Goal: Task Accomplishment & Management: Use online tool/utility

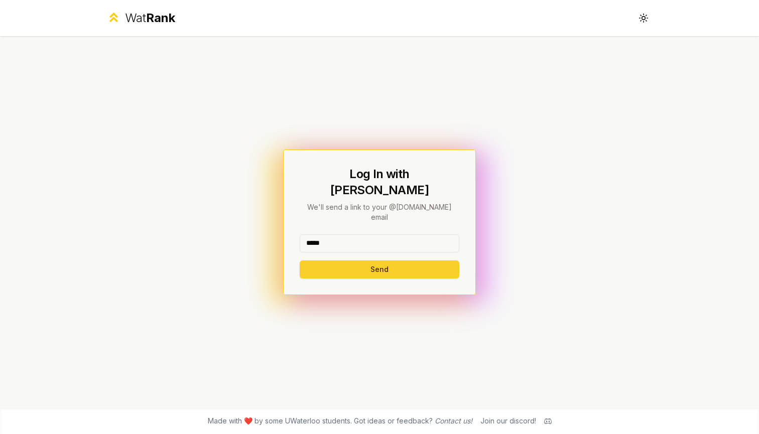
type input "*****"
click at [381, 261] on button "Send" at bounding box center [380, 270] width 160 height 18
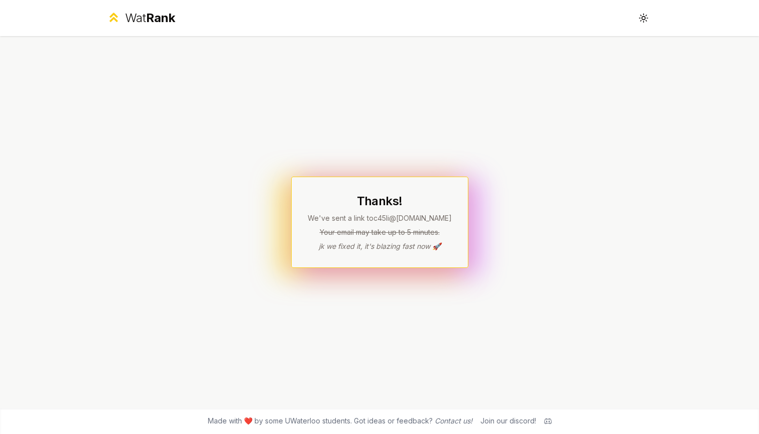
click at [488, 125] on div "Thanks! We've sent a link to c45li @[DOMAIN_NAME] Your email may take up to 5 m…" at bounding box center [379, 222] width 578 height 372
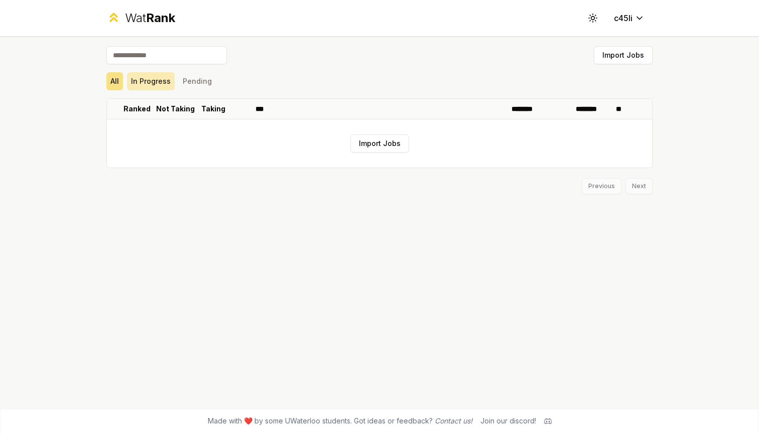
click at [155, 81] on button "In Progress" at bounding box center [151, 81] width 48 height 18
click at [189, 81] on button "Pending" at bounding box center [197, 81] width 37 height 18
click at [120, 77] on button "All" at bounding box center [114, 81] width 17 height 18
click at [208, 60] on input at bounding box center [166, 55] width 120 height 18
click at [316, 71] on div "All In Progress Pending" at bounding box center [379, 81] width 546 height 26
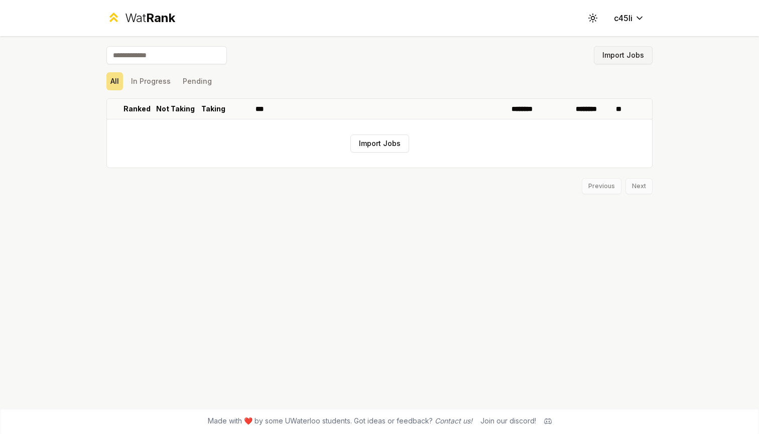
click at [618, 53] on button "Import Jobs" at bounding box center [623, 55] width 59 height 18
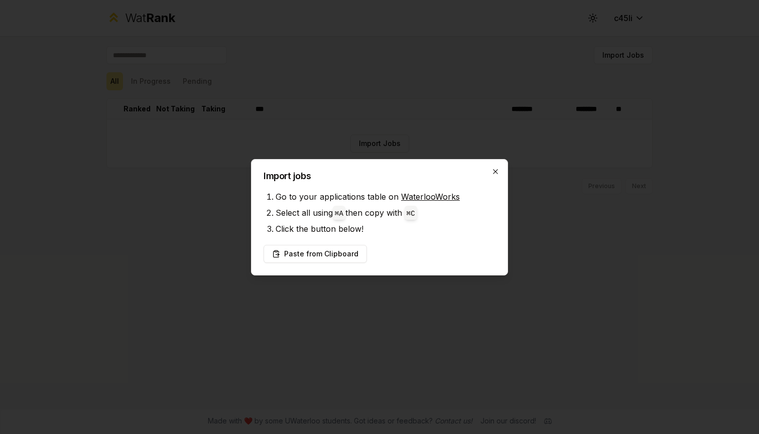
click at [496, 168] on icon "button" at bounding box center [495, 172] width 8 height 8
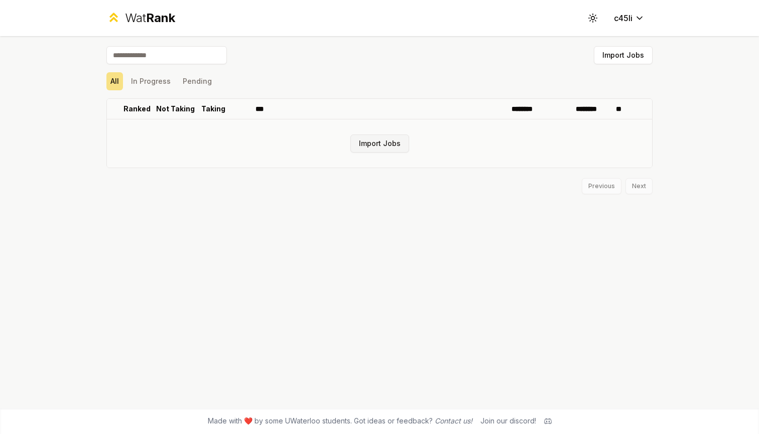
click at [390, 147] on button "Import Jobs" at bounding box center [379, 144] width 59 height 18
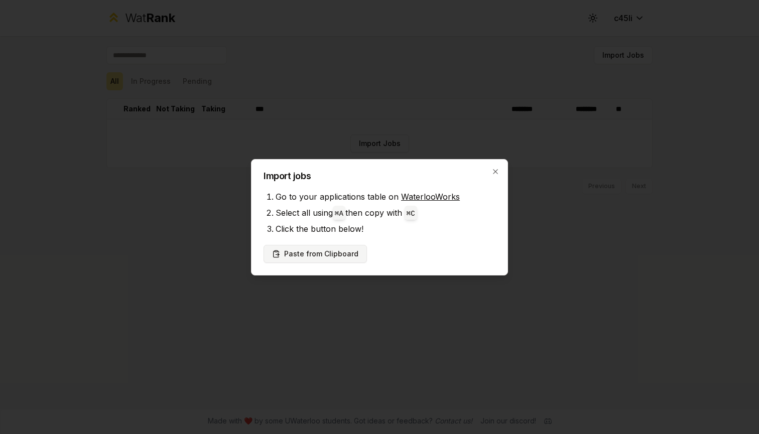
click at [316, 256] on button "Paste from Clipboard" at bounding box center [315, 254] width 103 height 18
click at [316, 258] on button "Paste from Clipboard" at bounding box center [315, 254] width 103 height 18
click at [325, 254] on button "Paste from Clipboard" at bounding box center [315, 254] width 103 height 18
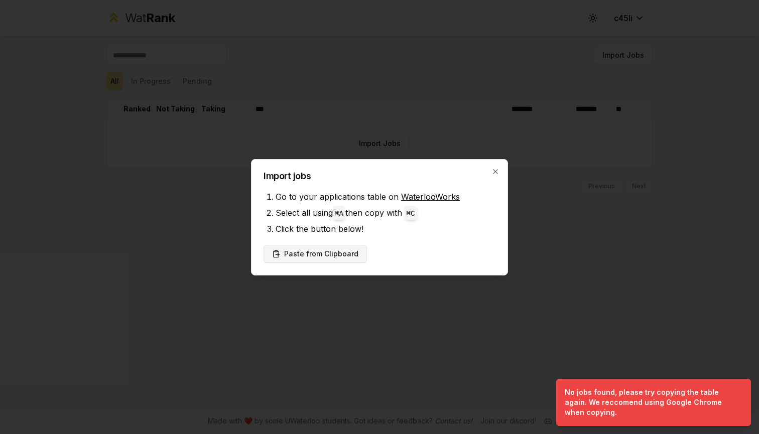
click at [305, 256] on button "Paste from Clipboard" at bounding box center [315, 254] width 103 height 18
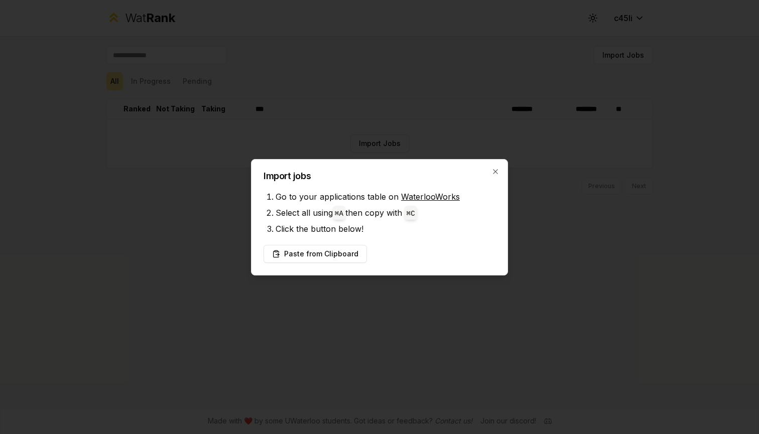
click at [495, 162] on div "Import jobs Go to your applications table on WaterlooWorks Select all using ⌘ A…" at bounding box center [379, 217] width 257 height 116
click at [494, 168] on icon "button" at bounding box center [495, 172] width 8 height 8
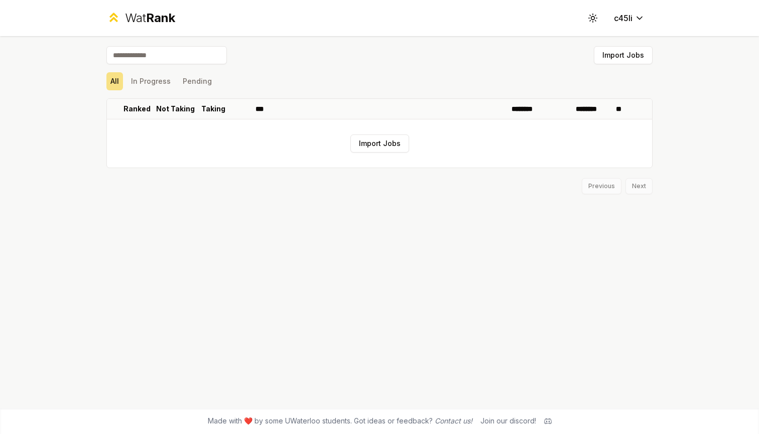
click at [180, 54] on input at bounding box center [166, 55] width 120 height 18
type input "*"
click at [145, 21] on div "Wat Rank" at bounding box center [150, 18] width 50 height 16
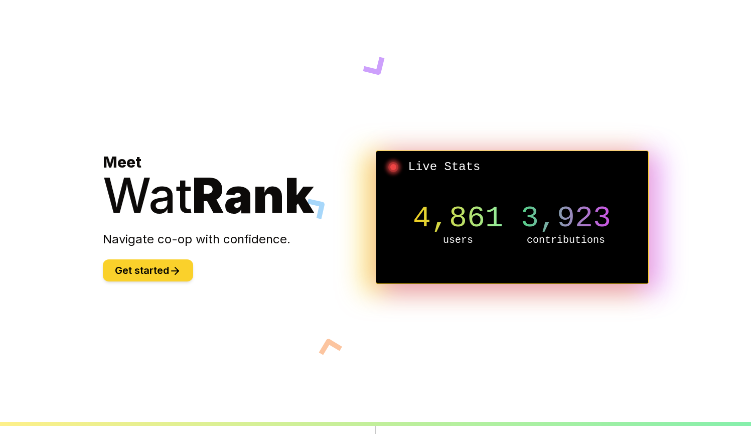
click at [151, 274] on button "Get started" at bounding box center [148, 271] width 90 height 22
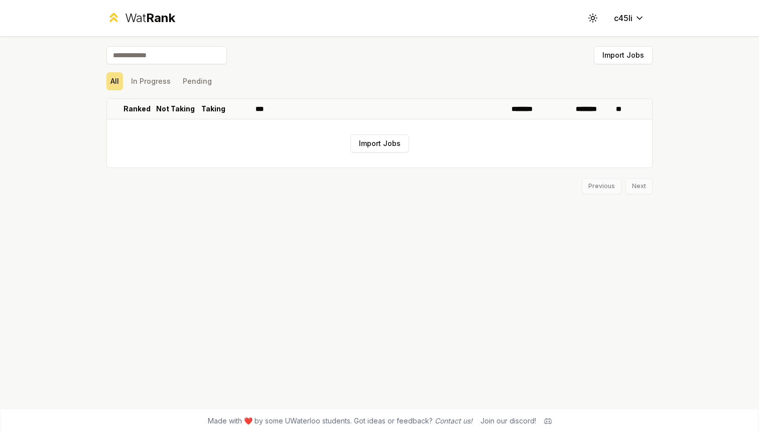
click at [629, 28] on div "Wat Rank Toggle theme c45li" at bounding box center [379, 18] width 578 height 36
click at [626, 14] on html "Wat Rank Toggle theme c45li Import Jobs All In Progress Pending Ranked Not Taki…" at bounding box center [379, 217] width 759 height 434
click at [544, 58] on html "Wat Rank Toggle theme c45li Import Jobs All In Progress Pending Ranked Not Taki…" at bounding box center [379, 217] width 759 height 434
click at [592, 20] on icon at bounding box center [593, 18] width 10 height 10
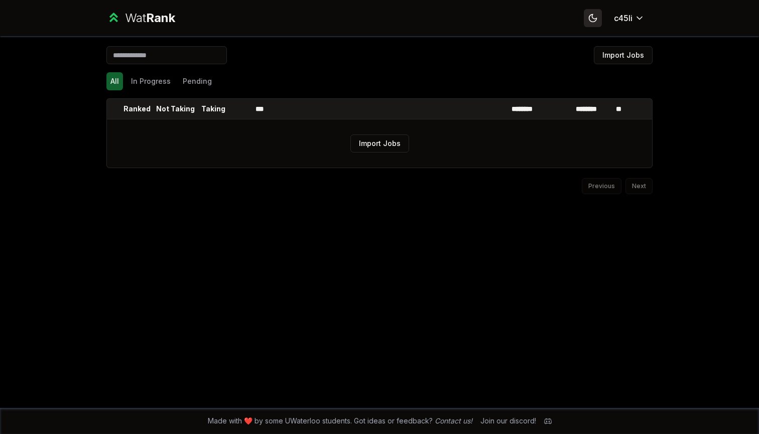
click at [592, 20] on icon at bounding box center [593, 18] width 10 height 10
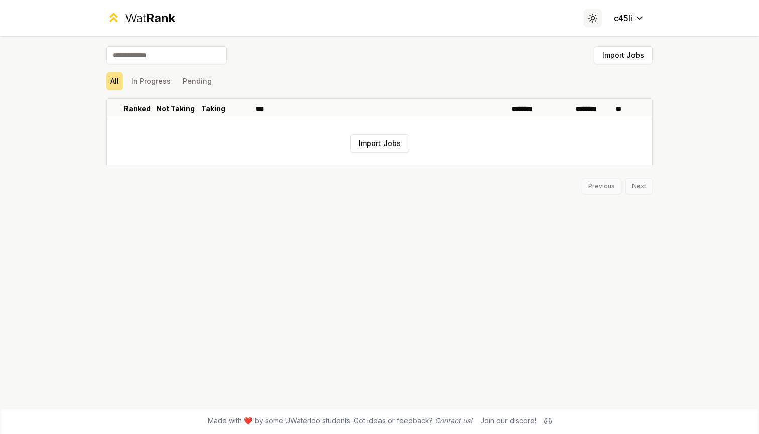
click at [592, 20] on circle at bounding box center [592, 18] width 3 height 3
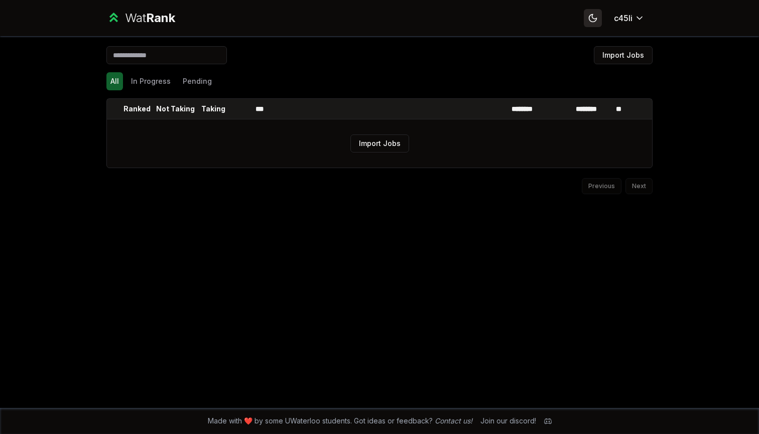
click at [592, 20] on icon at bounding box center [593, 18] width 10 height 10
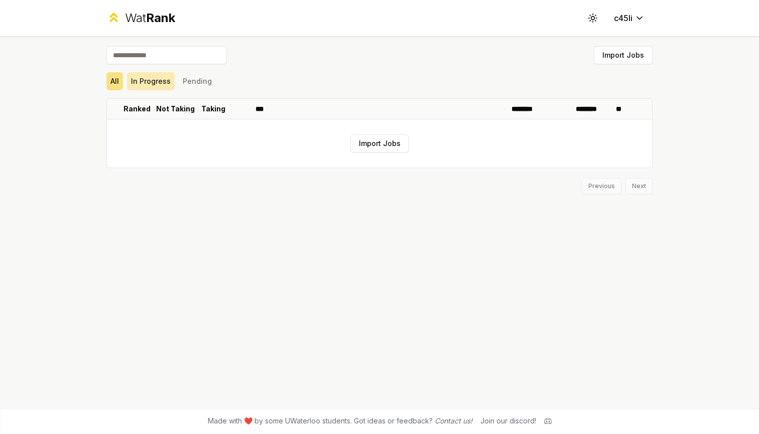
click at [168, 86] on button "In Progress" at bounding box center [151, 81] width 48 height 18
click at [193, 82] on button "Pending" at bounding box center [197, 81] width 37 height 18
click at [113, 89] on button "All" at bounding box center [114, 81] width 17 height 18
click at [369, 143] on button "Import Jobs" at bounding box center [379, 144] width 59 height 18
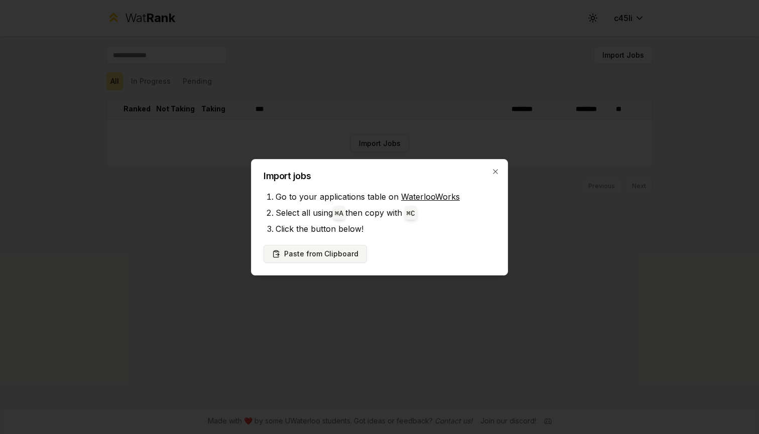
click at [290, 252] on button "Paste from Clipboard" at bounding box center [315, 254] width 103 height 18
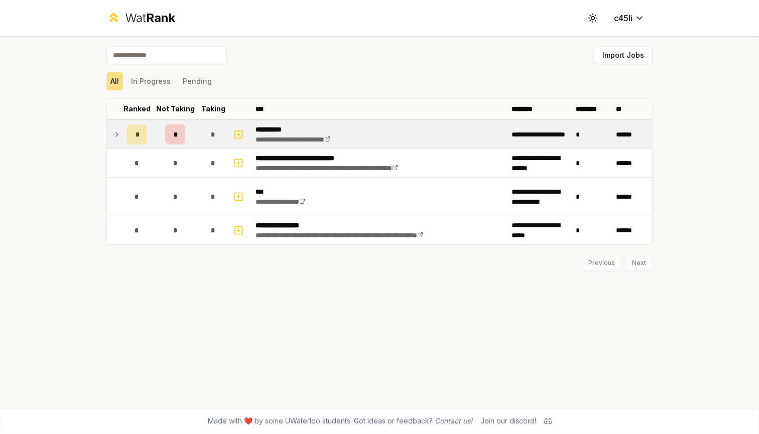
click at [120, 136] on icon at bounding box center [117, 134] width 8 height 12
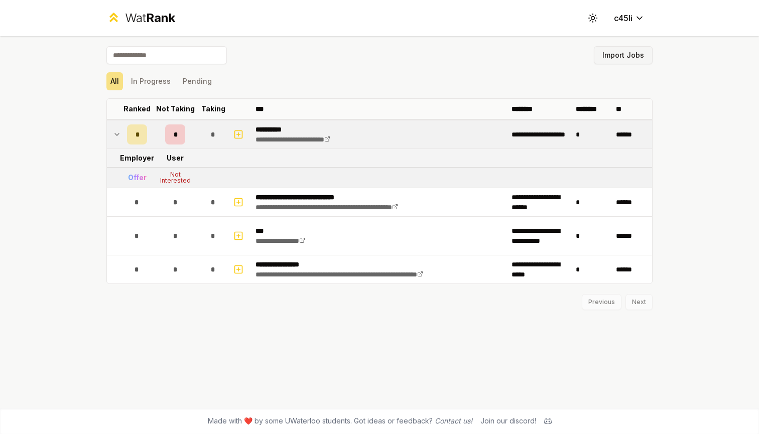
click at [623, 64] on button "Import Jobs" at bounding box center [623, 55] width 59 height 18
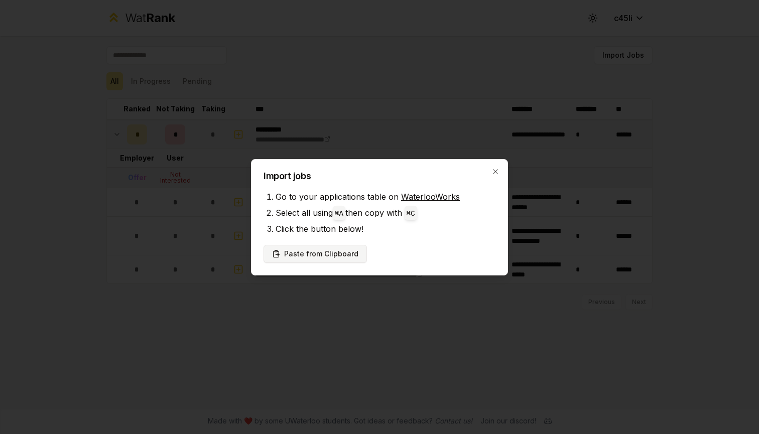
click at [321, 255] on button "Paste from Clipboard" at bounding box center [315, 254] width 103 height 18
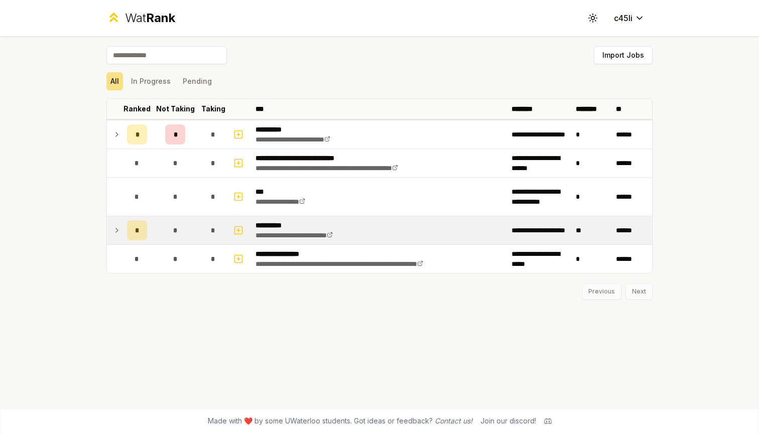
click at [118, 229] on icon at bounding box center [117, 230] width 8 height 12
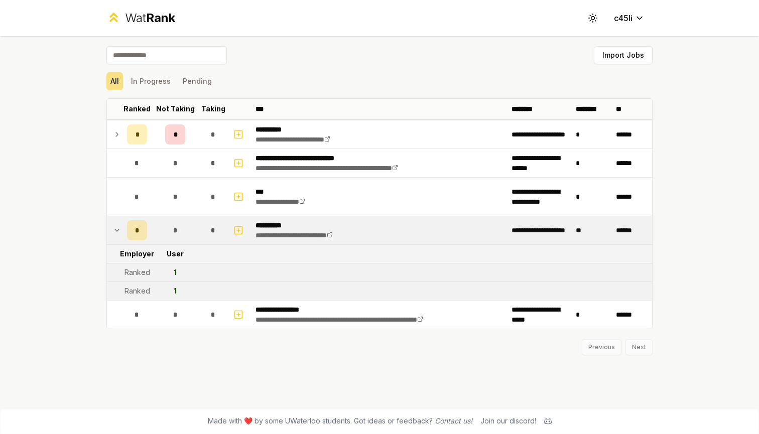
click at [117, 232] on icon at bounding box center [117, 230] width 8 height 12
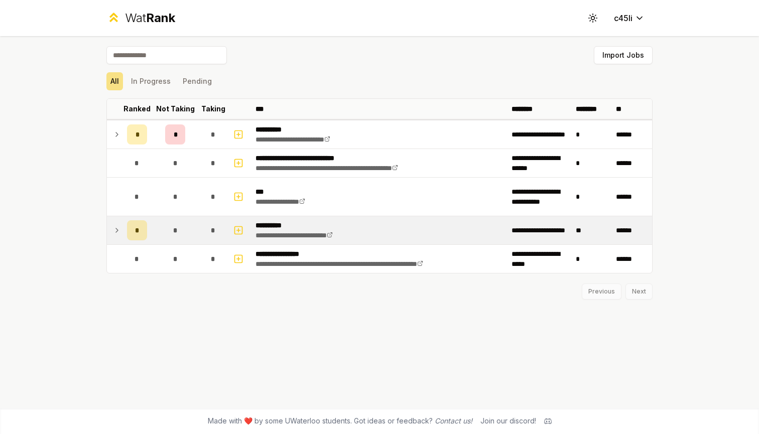
click at [117, 232] on icon at bounding box center [117, 230] width 8 height 12
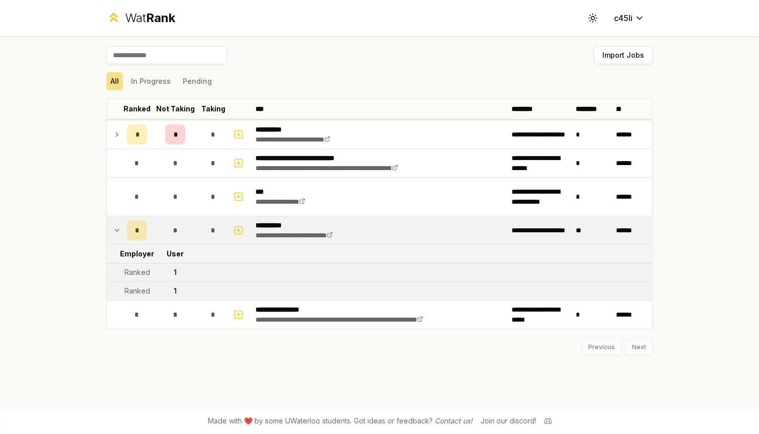
click at [113, 229] on icon at bounding box center [117, 230] width 8 height 12
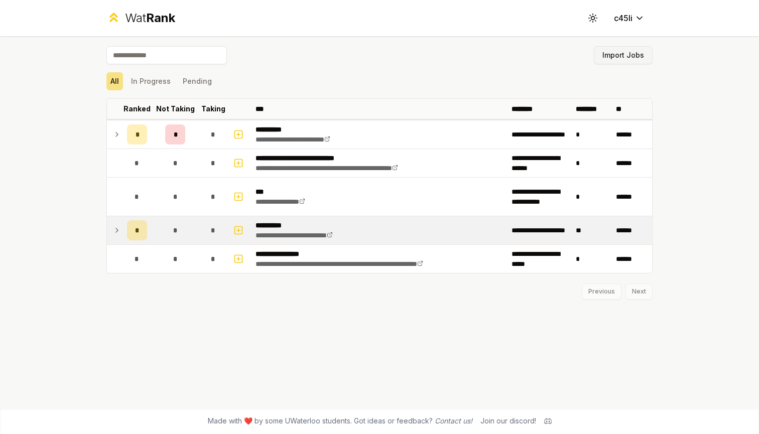
click at [628, 57] on button "Import Jobs" at bounding box center [623, 55] width 59 height 18
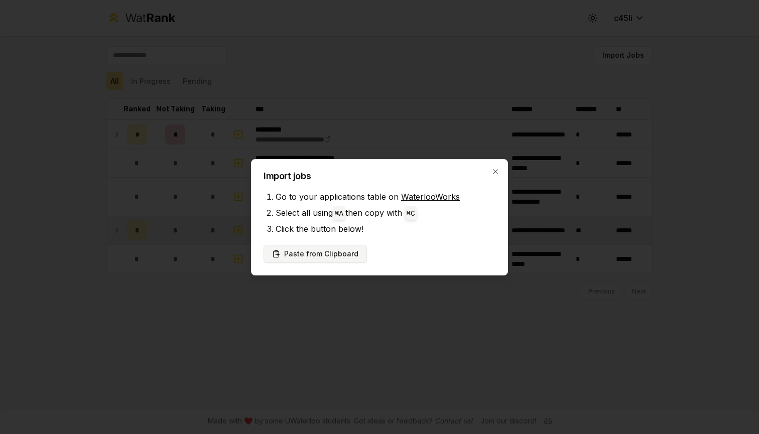
click at [317, 257] on button "Paste from Clipboard" at bounding box center [315, 254] width 103 height 18
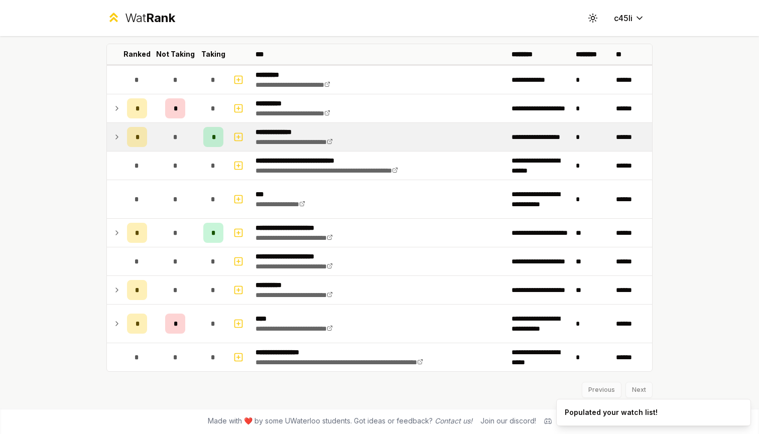
click at [113, 136] on icon at bounding box center [117, 137] width 8 height 12
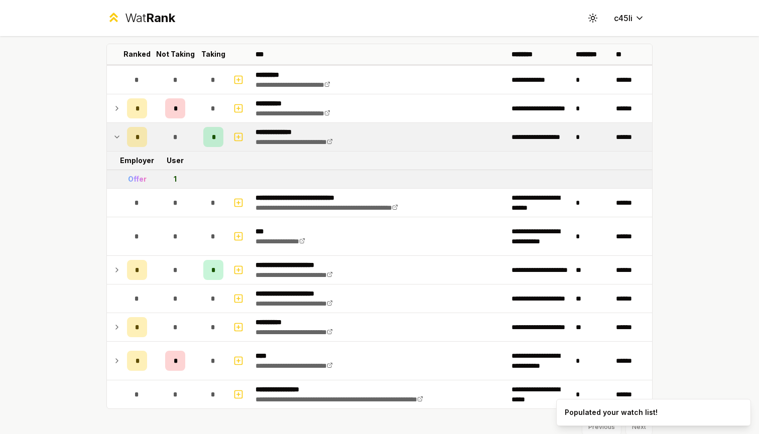
click at [113, 136] on icon at bounding box center [117, 137] width 8 height 12
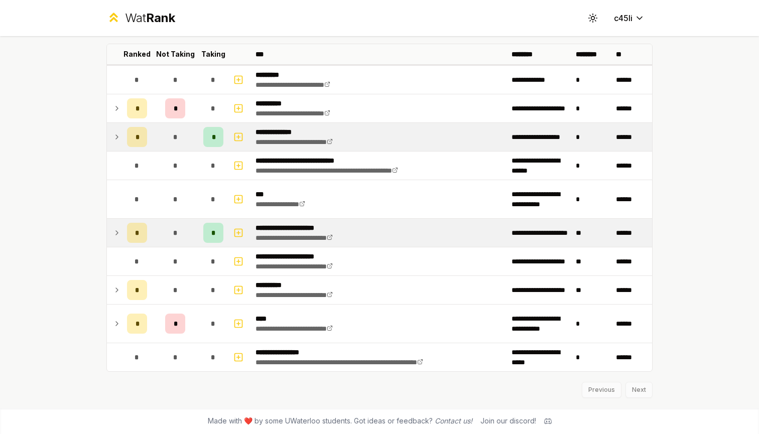
click at [113, 232] on icon at bounding box center [117, 233] width 8 height 12
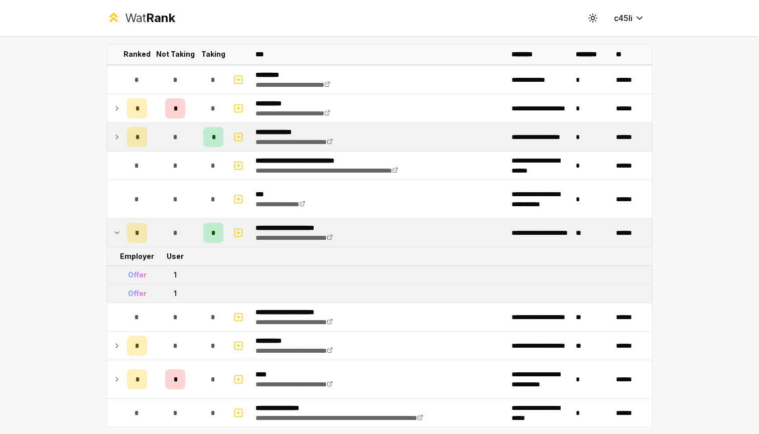
click at [115, 232] on icon at bounding box center [117, 233] width 4 height 2
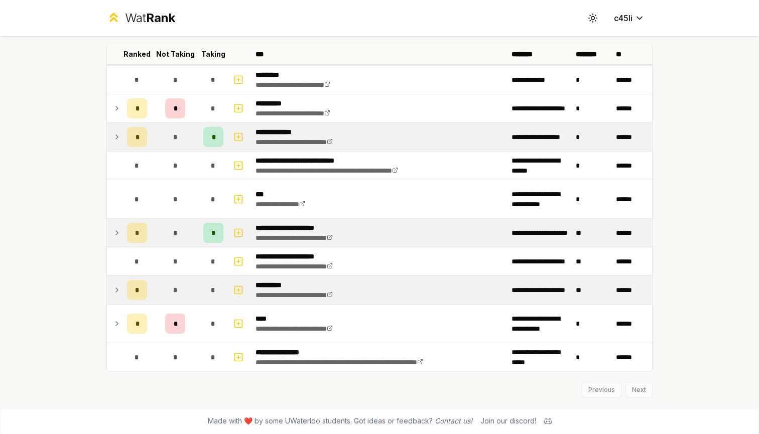
click at [113, 292] on icon at bounding box center [117, 290] width 8 height 12
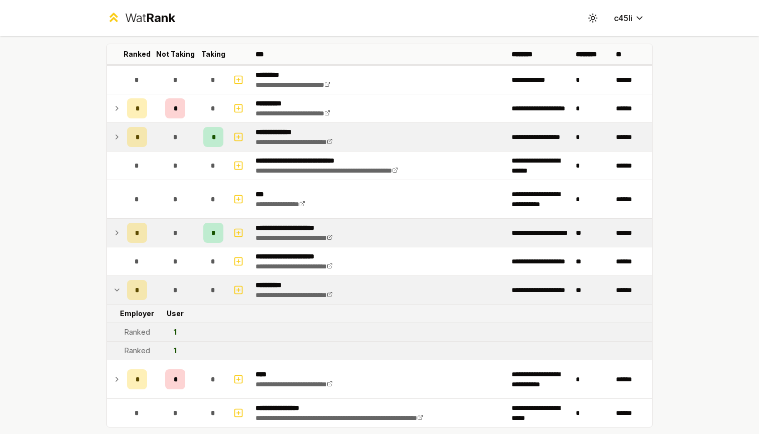
click at [113, 292] on icon at bounding box center [117, 290] width 8 height 12
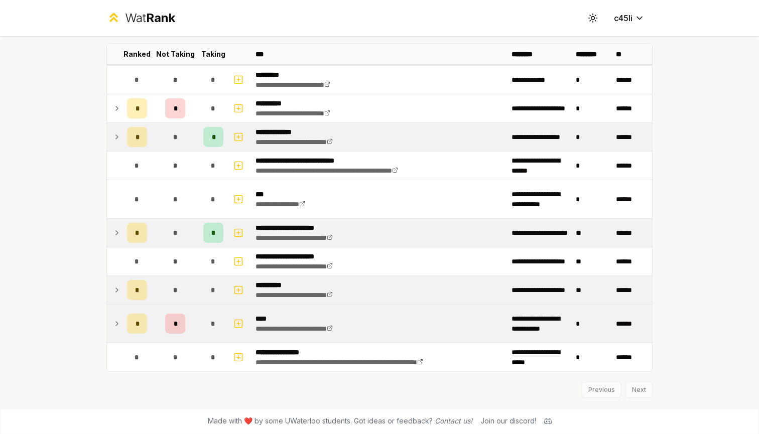
click at [113, 324] on icon at bounding box center [117, 324] width 8 height 12
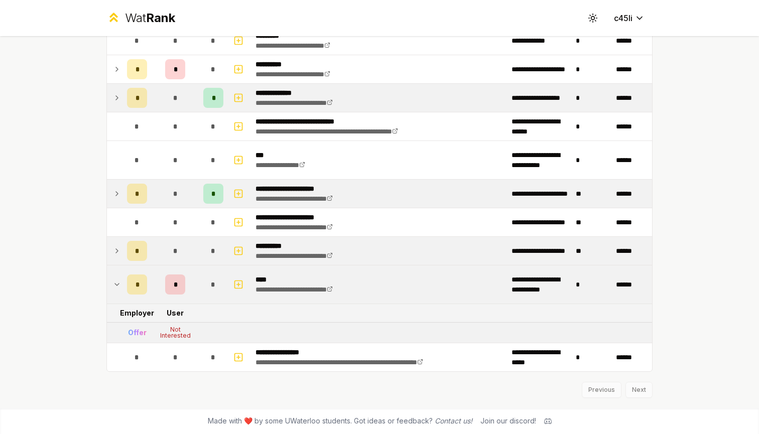
scroll to position [94, 0]
click at [113, 286] on icon at bounding box center [117, 285] width 8 height 12
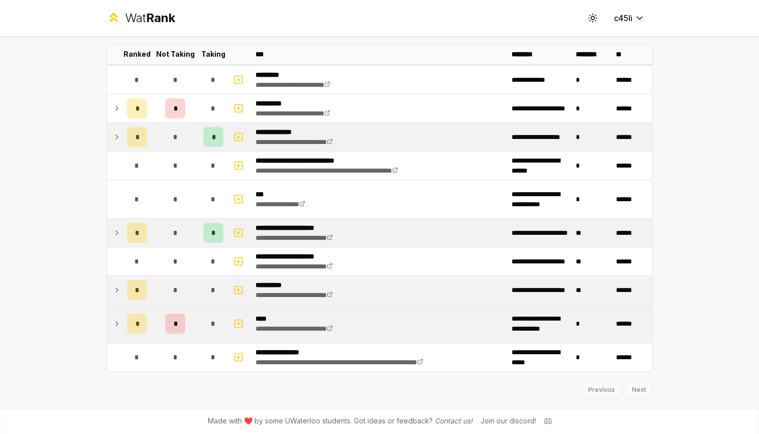
scroll to position [55, 0]
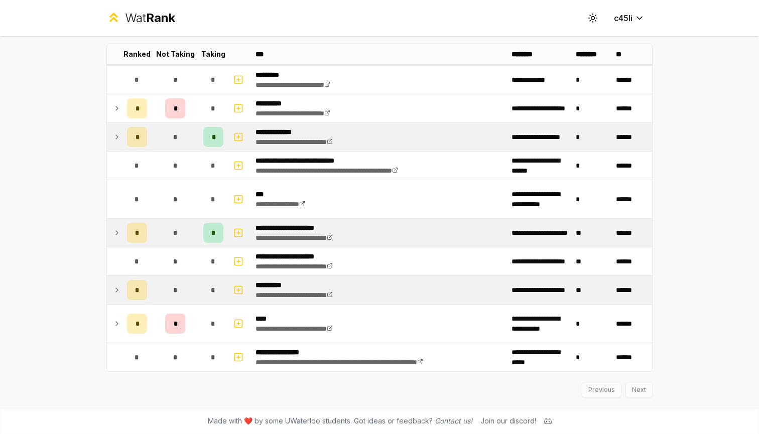
click at [113, 320] on icon at bounding box center [117, 324] width 8 height 12
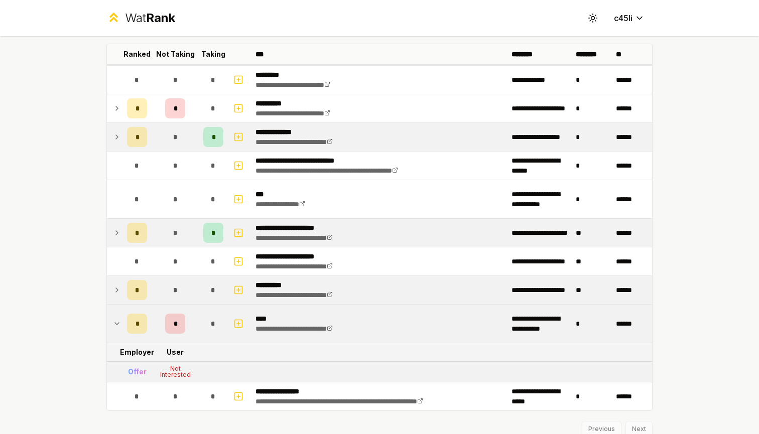
scroll to position [69, 0]
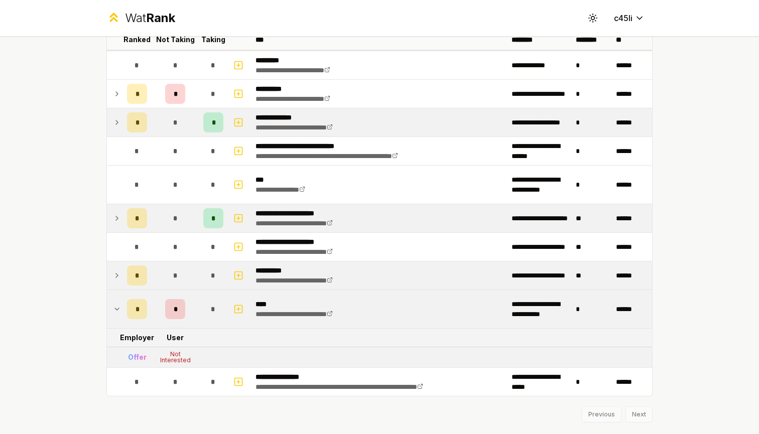
click at [113, 312] on icon at bounding box center [117, 309] width 8 height 12
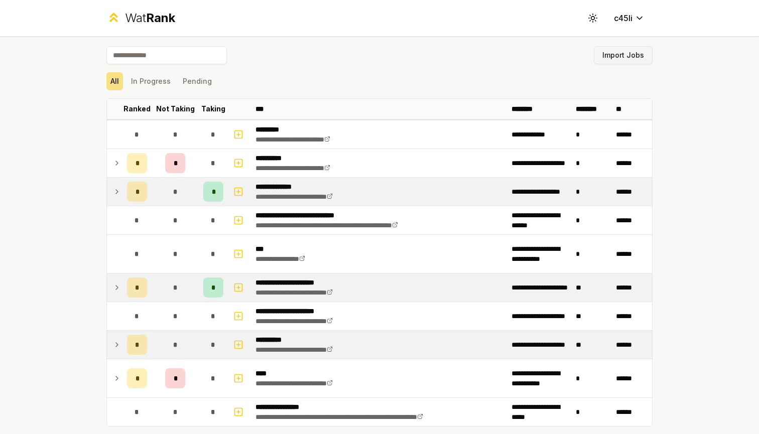
scroll to position [-1, 0]
click at [616, 54] on button "Import Jobs" at bounding box center [623, 55] width 59 height 18
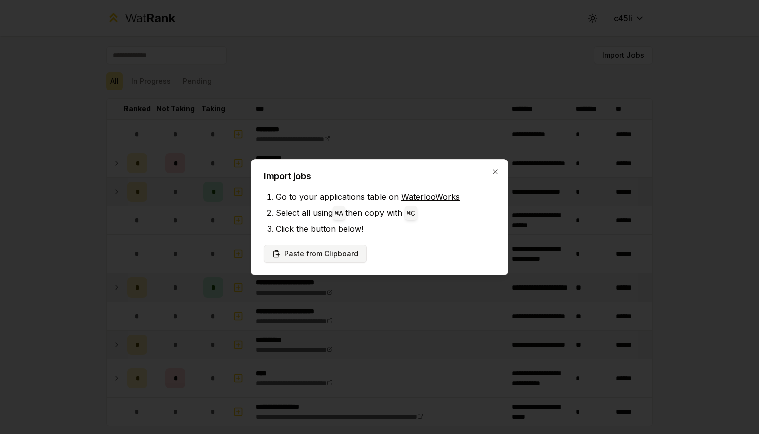
click at [309, 257] on button "Paste from Clipboard" at bounding box center [315, 254] width 103 height 18
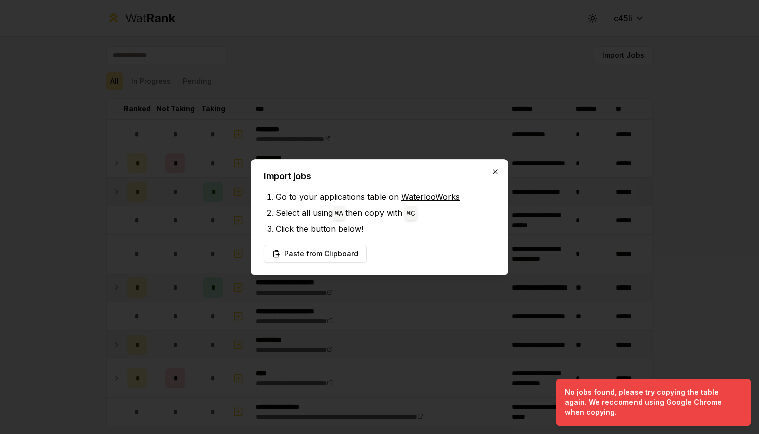
click at [497, 169] on icon "button" at bounding box center [495, 172] width 8 height 8
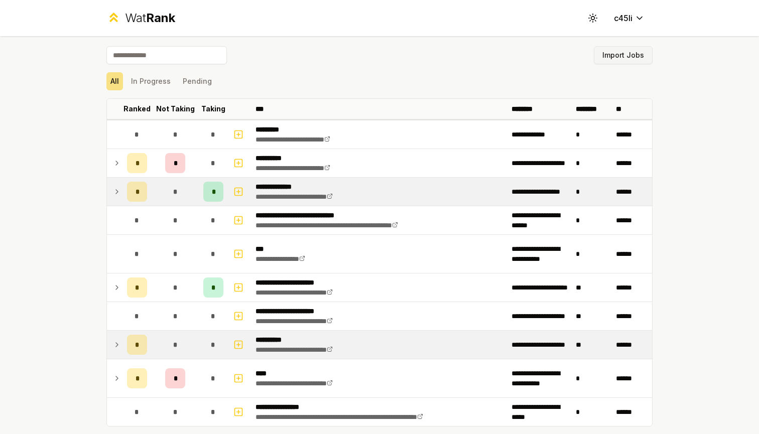
click at [605, 54] on button "Import Jobs" at bounding box center [623, 55] width 59 height 18
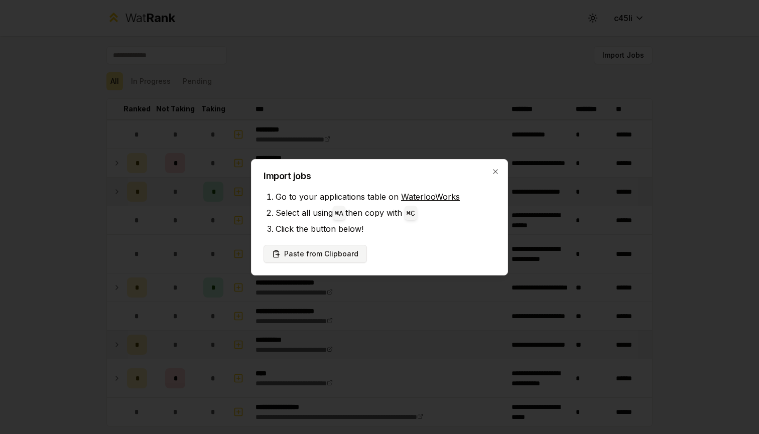
click at [330, 253] on button "Paste from Clipboard" at bounding box center [315, 254] width 103 height 18
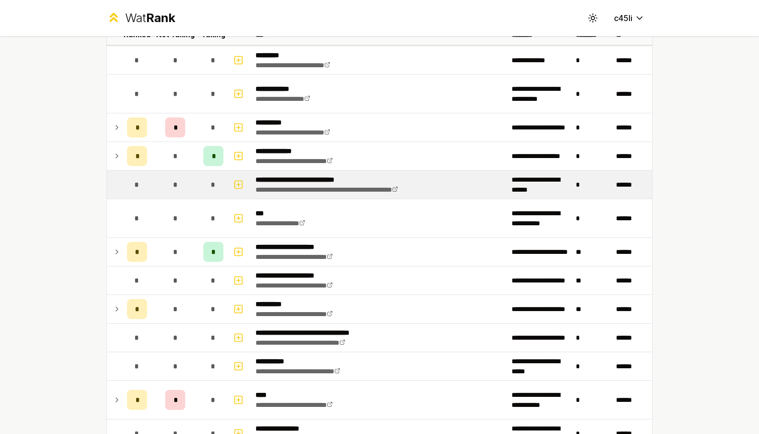
scroll to position [80, 0]
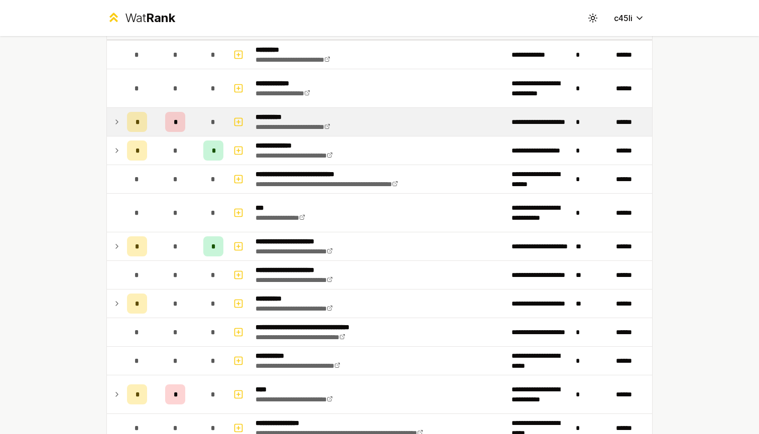
click at [117, 125] on icon at bounding box center [117, 122] width 8 height 12
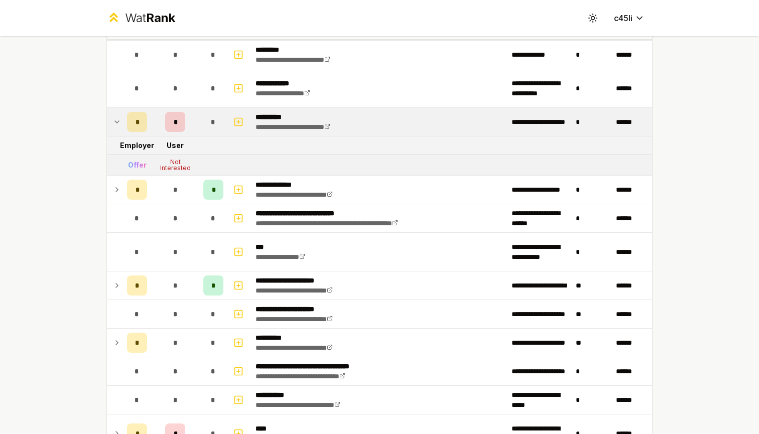
click at [117, 125] on td at bounding box center [115, 122] width 16 height 28
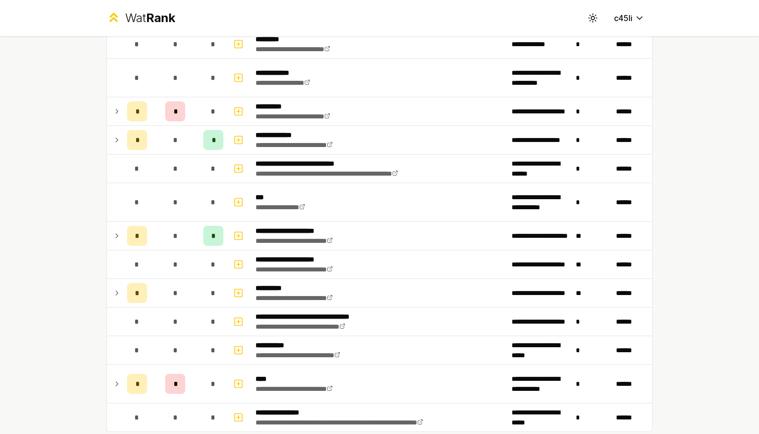
scroll to position [123, 0]
